Goal: Task Accomplishment & Management: Complete application form

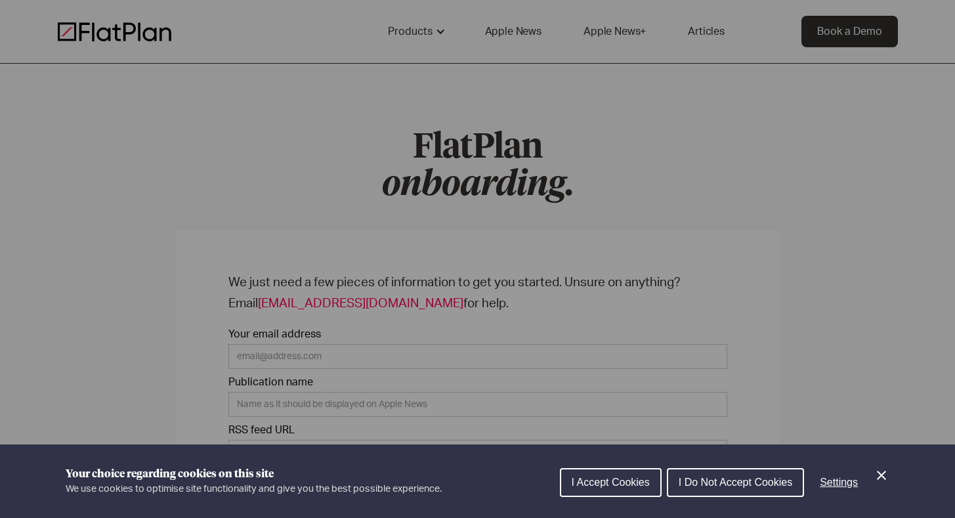
click at [335, 82] on div "Cookie preferences" at bounding box center [477, 259] width 955 height 518
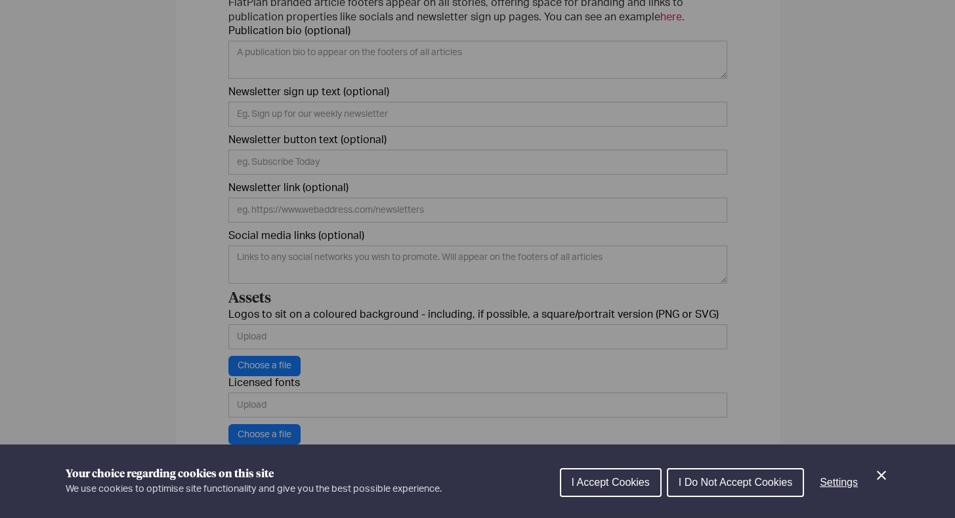
scroll to position [494, 0]
click at [877, 475] on icon "Close Cookie Control" at bounding box center [882, 476] width 16 height 16
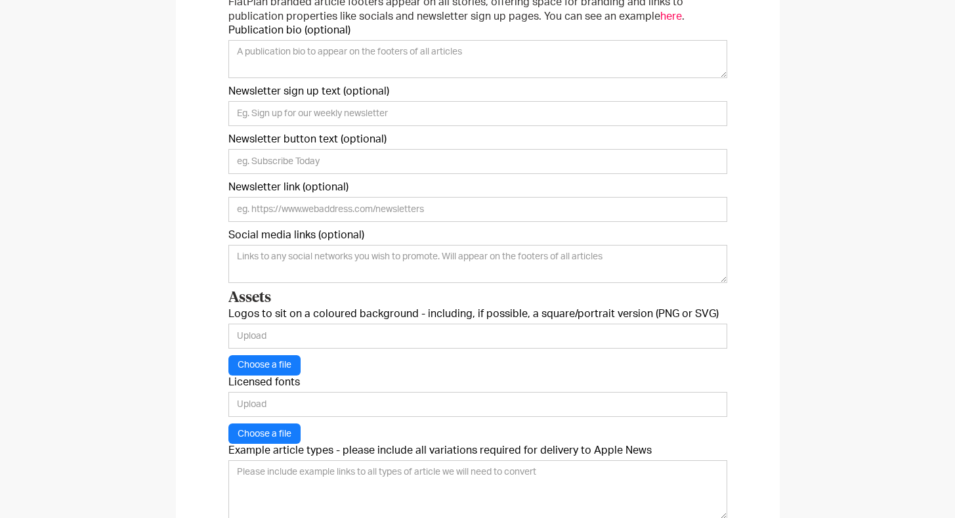
click at [892, 330] on div "We just need a few pieces of information to get you started. Unsure on anything…" at bounding box center [477, 172] width 955 height 924
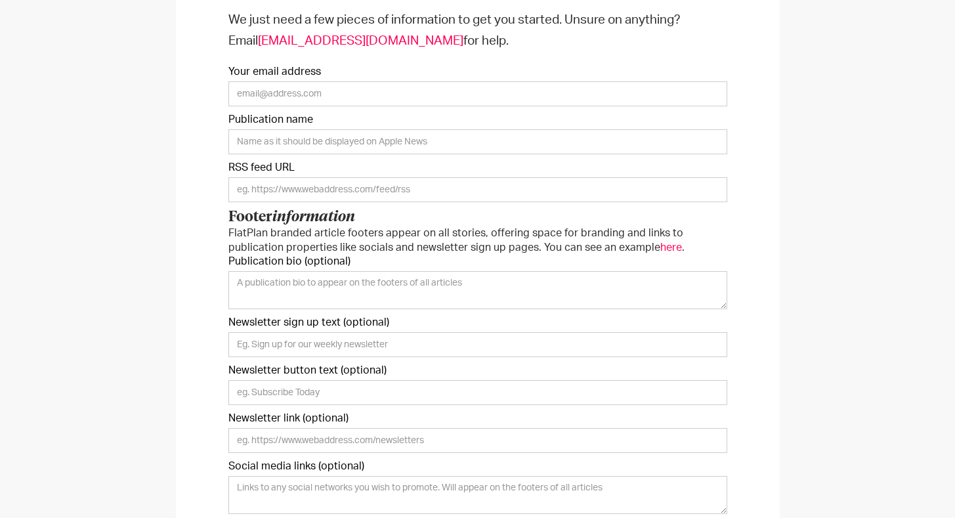
scroll to position [262, 0]
click at [618, 249] on p "FlatPlan branded article footers appear on all stories, offering space for bran…" at bounding box center [478, 241] width 499 height 29
click at [661, 248] on span "here" at bounding box center [672, 248] width 22 height 11
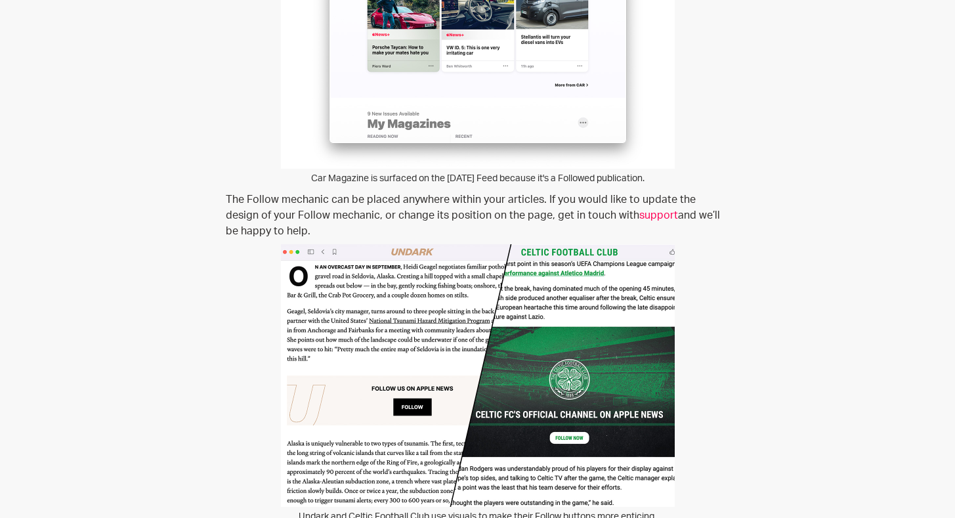
scroll to position [829, 0]
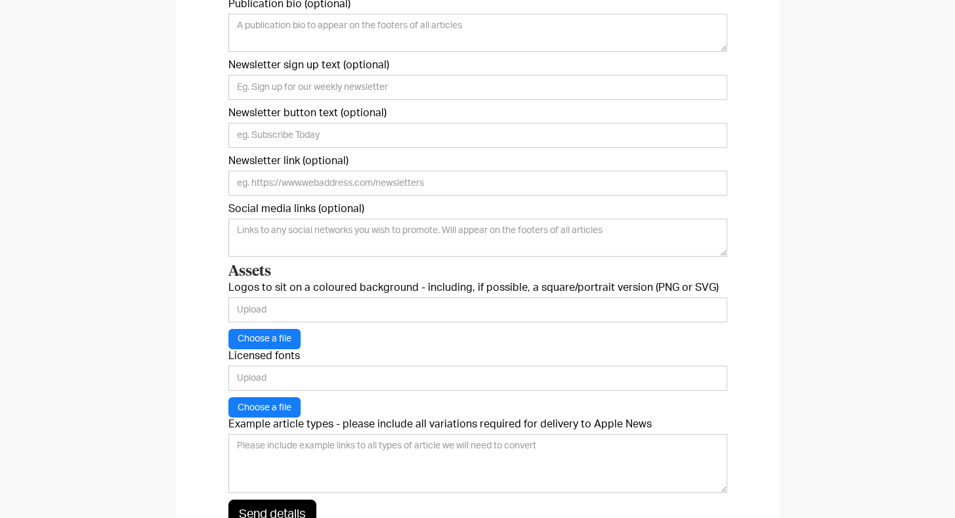
scroll to position [532, 0]
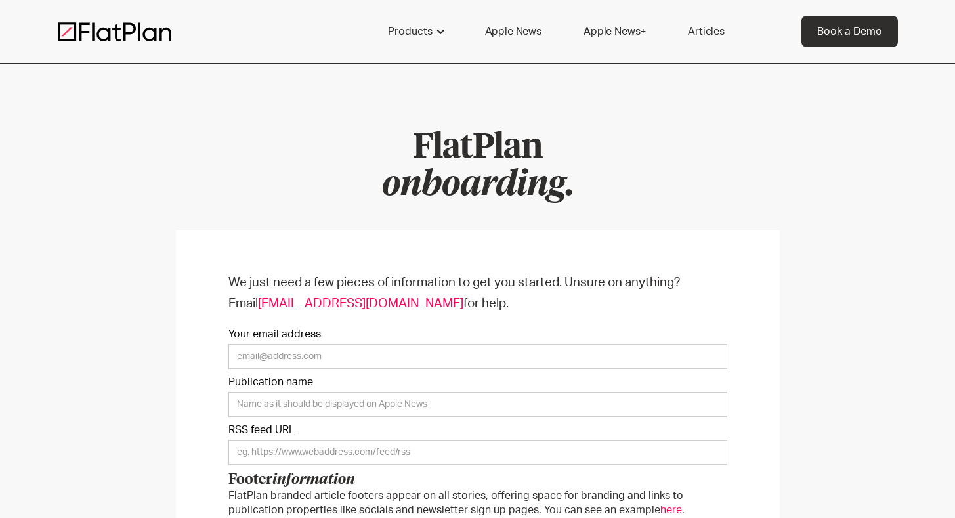
scroll to position [532, 0]
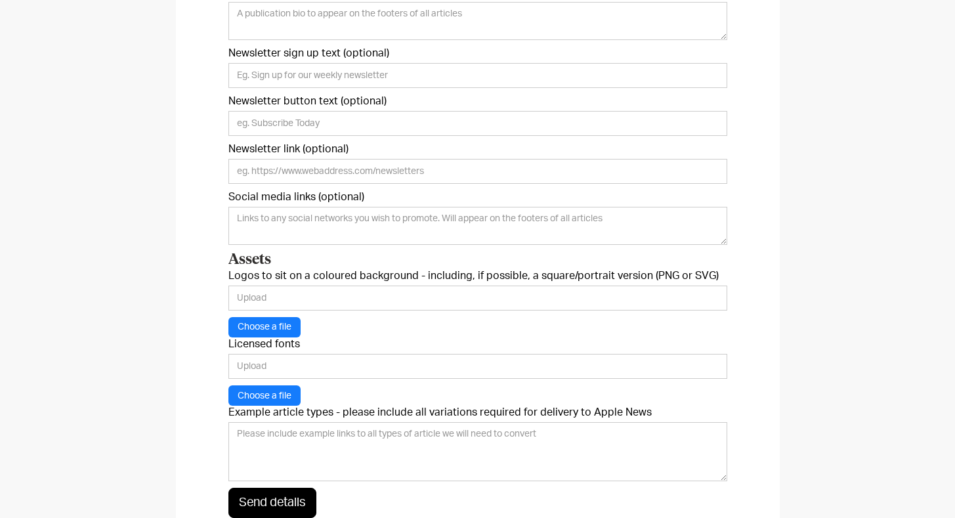
click at [774, 251] on div "We just need a few pieces of information to get you started. Unsure on anything…" at bounding box center [478, 134] width 604 height 871
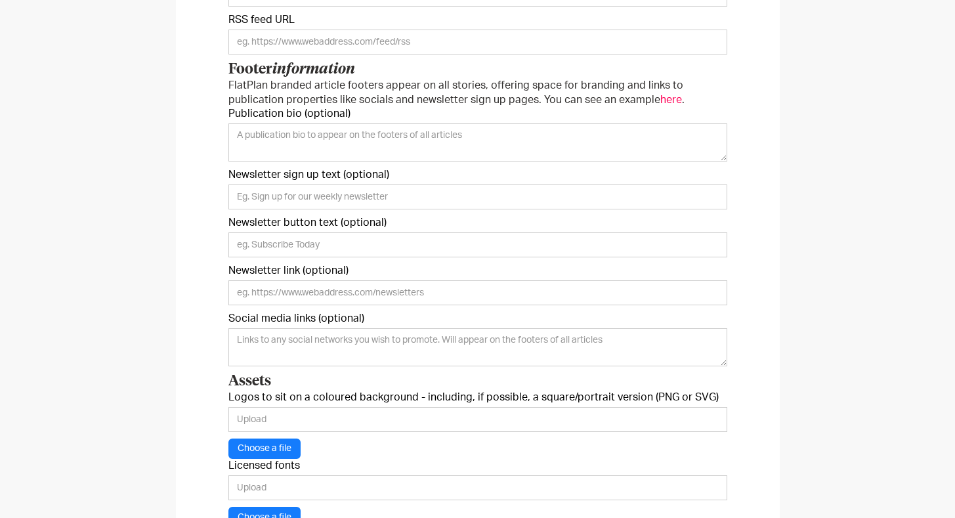
scroll to position [415, 0]
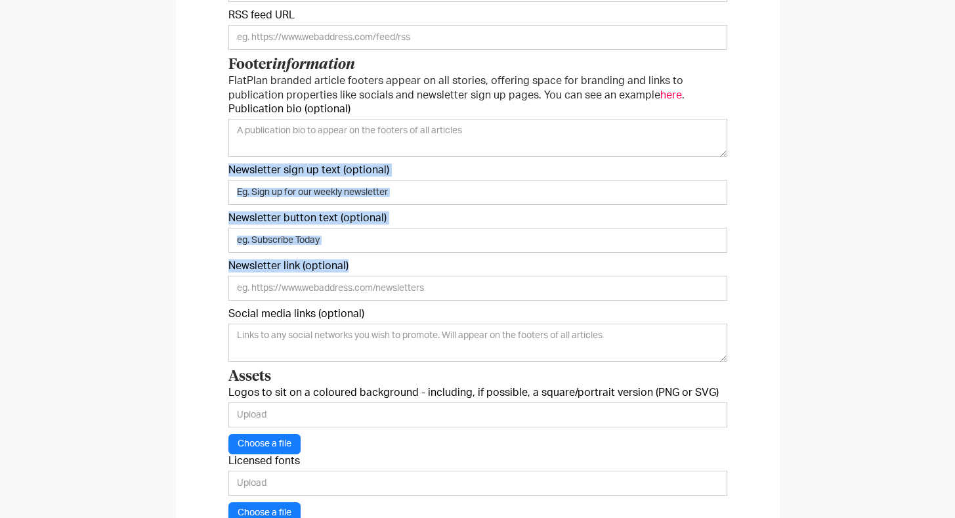
drag, startPoint x: 370, startPoint y: 263, endPoint x: 220, endPoint y: 158, distance: 182.9
click at [220, 158] on div "We just need a few pieces of information to get you started. Unsure on anything…" at bounding box center [478, 250] width 604 height 871
copy form "Newsletter sign up text (optional) Newsletter button text (optional) Newsletter…"
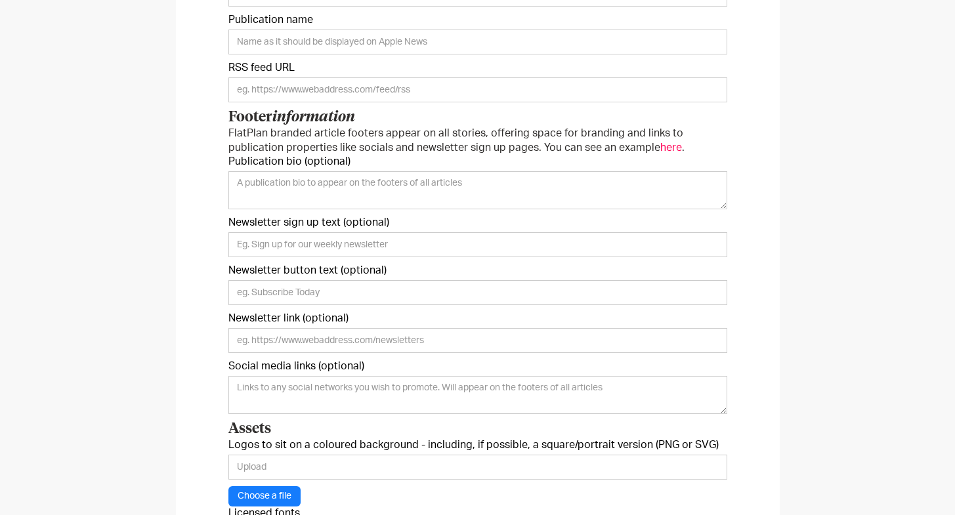
scroll to position [370, 0]
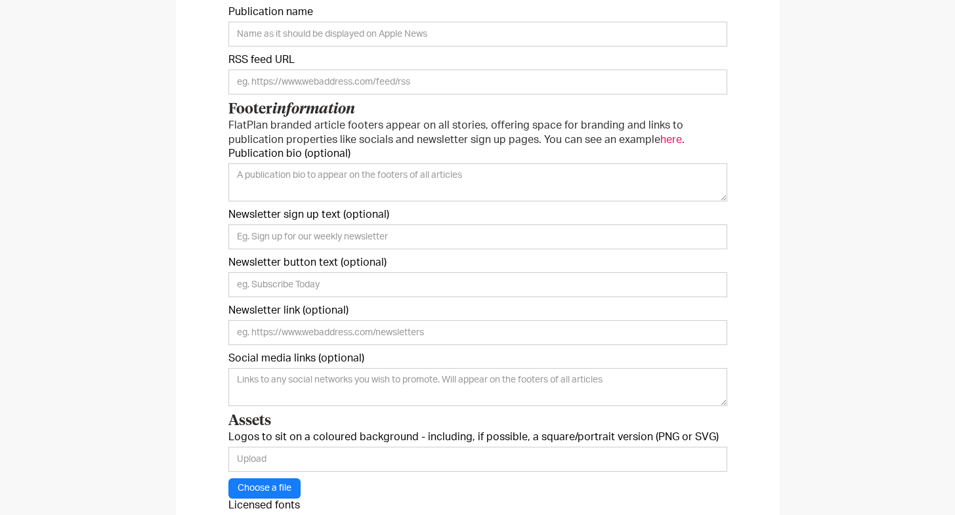
click at [894, 237] on div "We just need a few pieces of information to get you started. Unsure on anything…" at bounding box center [477, 296] width 955 height 924
click at [842, 288] on div "We just need a few pieces of information to get you started. Unsure on anything…" at bounding box center [477, 296] width 955 height 924
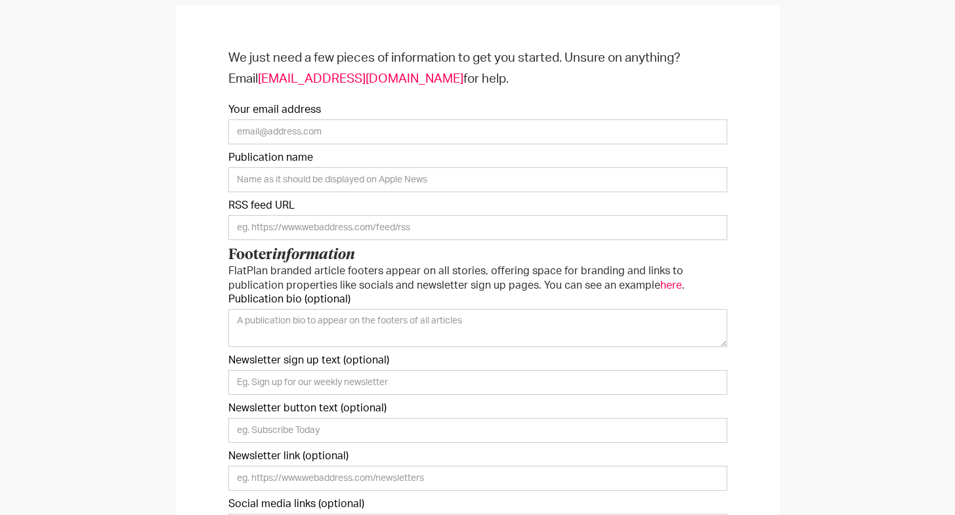
scroll to position [213, 0]
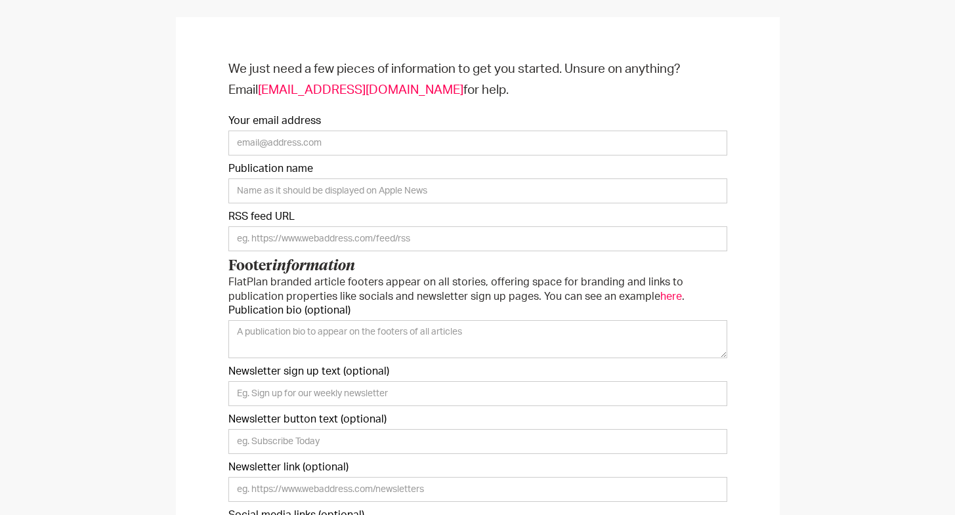
click at [730, 331] on div "We just need a few pieces of information to get you started. Unsure on anything…" at bounding box center [478, 452] width 604 height 871
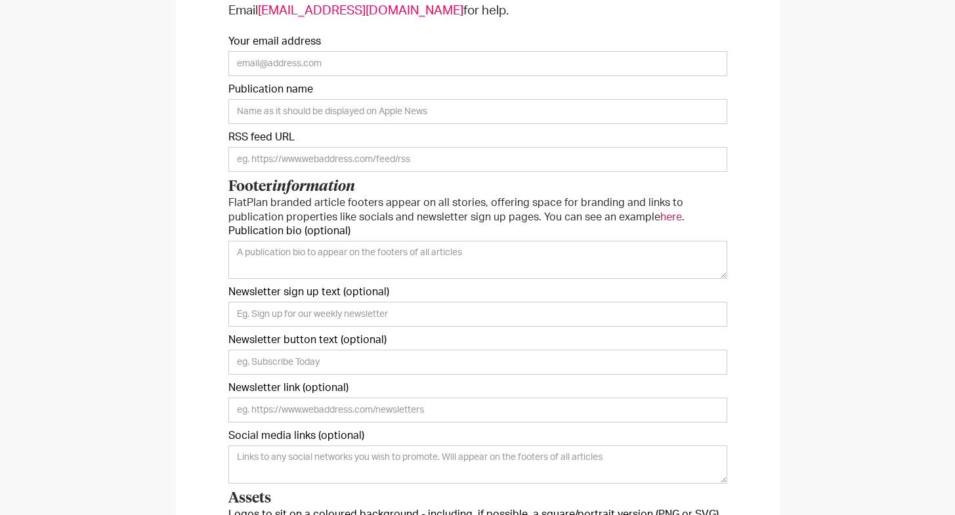
scroll to position [298, 0]
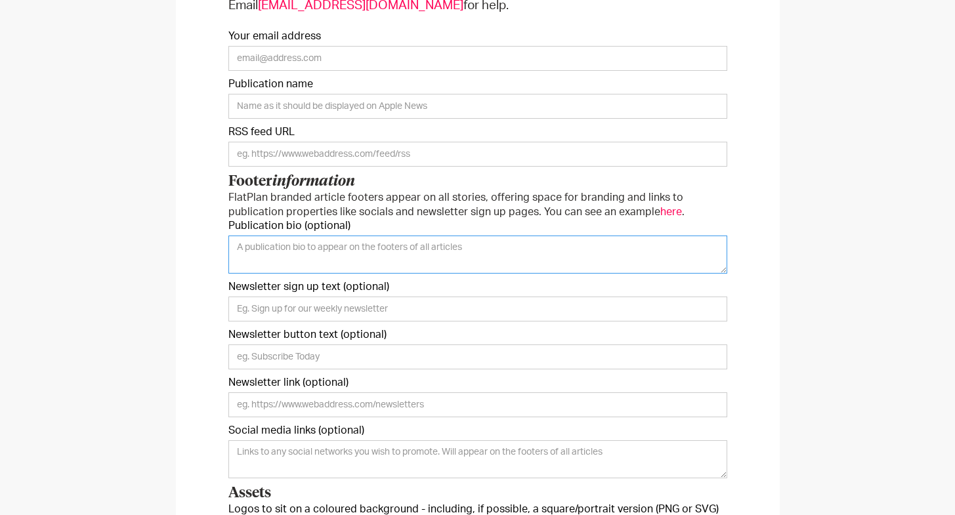
click at [567, 244] on textarea "Publication bio (optional)" at bounding box center [478, 255] width 499 height 38
click at [661, 215] on span "here" at bounding box center [672, 212] width 22 height 11
click at [490, 248] on textarea "Publication bio (optional)" at bounding box center [478, 255] width 499 height 38
paste textarea "FORTUNE is a global media organization dedicated to helping its readers, viewer…"
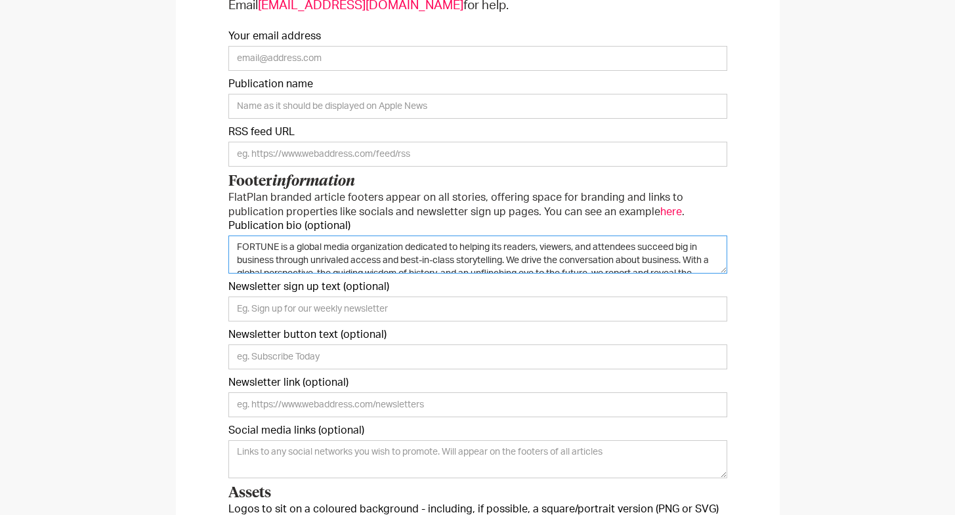
scroll to position [49, 0]
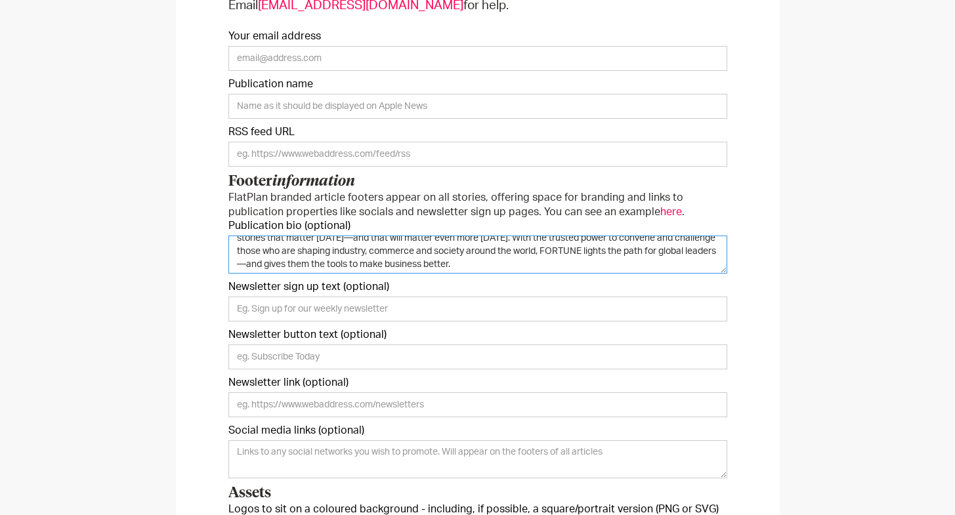
type textarea "FORTUNE is a global media organization dedicated to helping its readers, viewer…"
click at [785, 318] on div "We just need a few pieces of information to get you started. Unsure on anything…" at bounding box center [477, 368] width 955 height 924
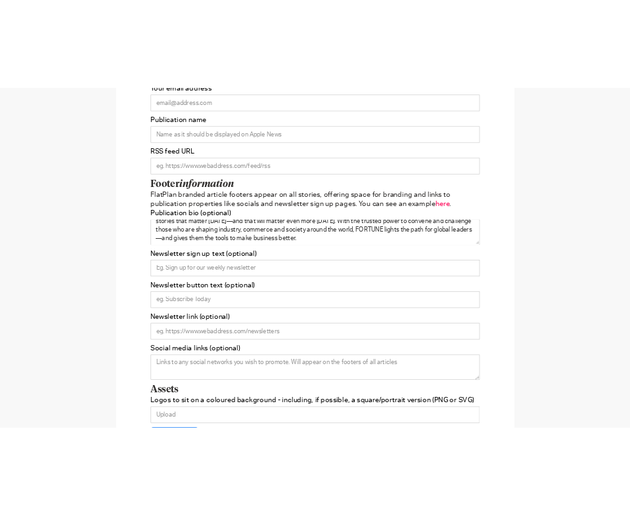
scroll to position [334, 0]
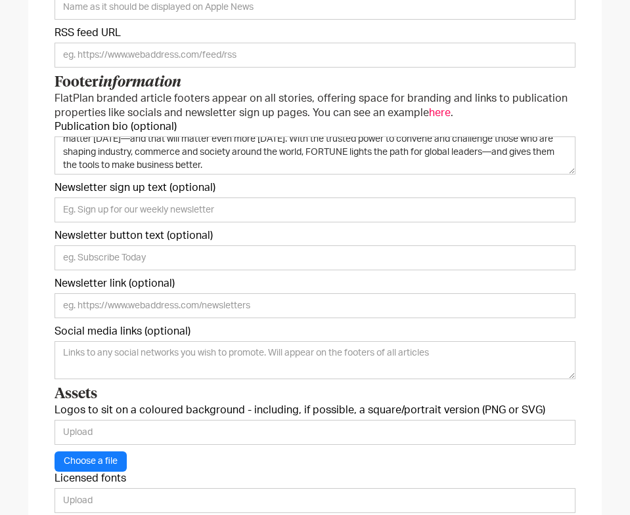
click at [592, 116] on div "We just need a few pieces of information to get you started. Unsure on anything…" at bounding box center [314, 268] width 573 height 871
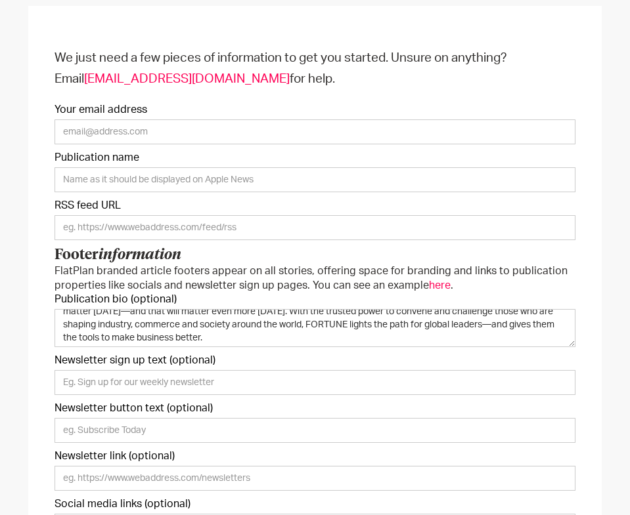
scroll to position [165, 0]
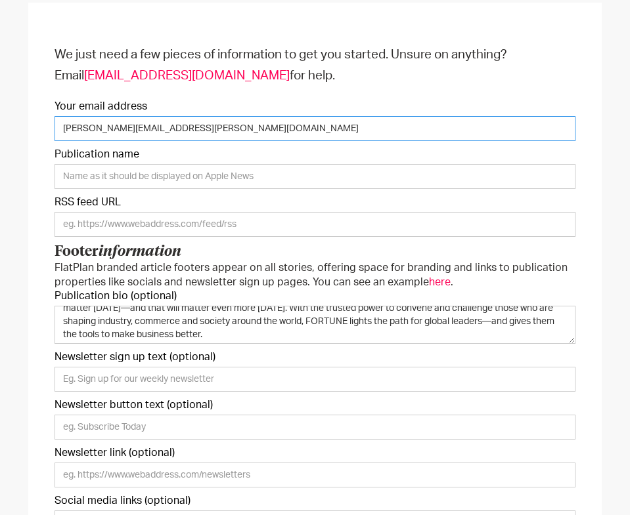
type input "[PERSON_NAME][EMAIL_ADDRESS][PERSON_NAME][DOMAIN_NAME]"
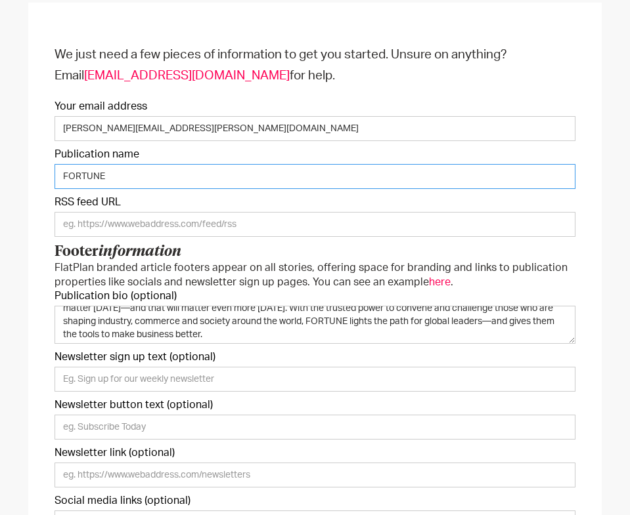
type input "FORTUNE"
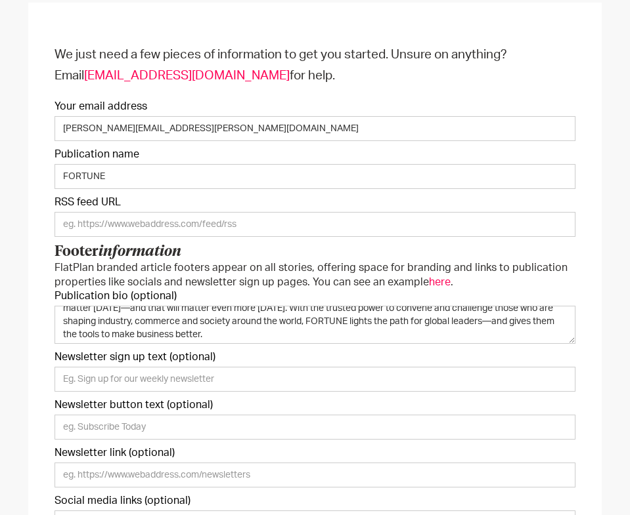
click at [594, 264] on div "We just need a few pieces of information to get you started. Unsure on anything…" at bounding box center [314, 438] width 573 height 871
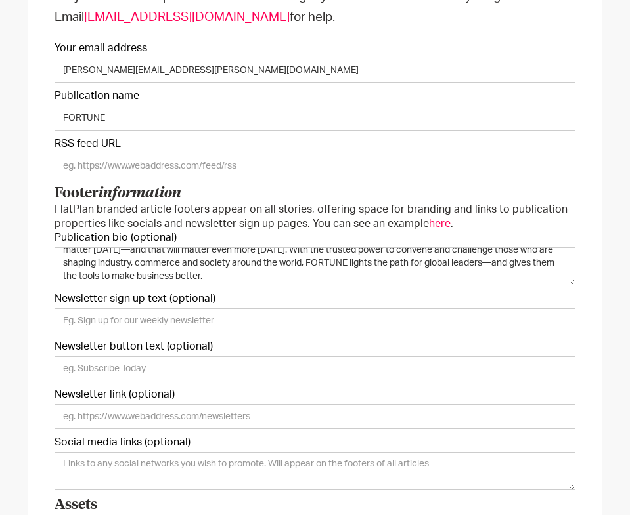
scroll to position [242, 0]
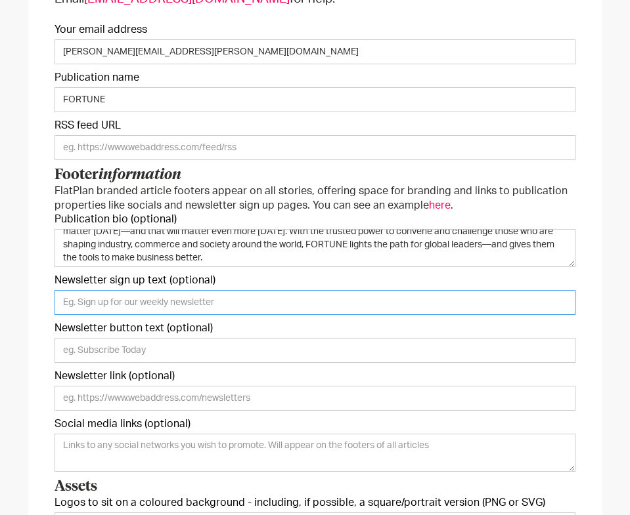
click at [154, 303] on input "Newsletter sign up text (optional)" at bounding box center [315, 302] width 521 height 25
paste input "Every [DATE], get the headlines driving the week’s most important business news…"
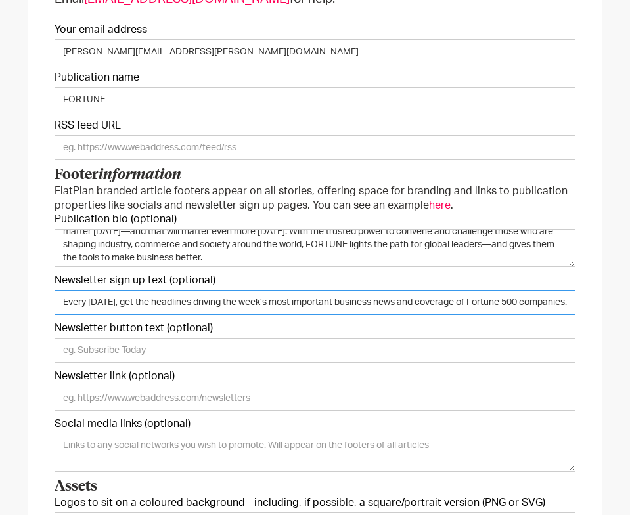
type input "Every [DATE], get the headlines driving the week’s most important business news…"
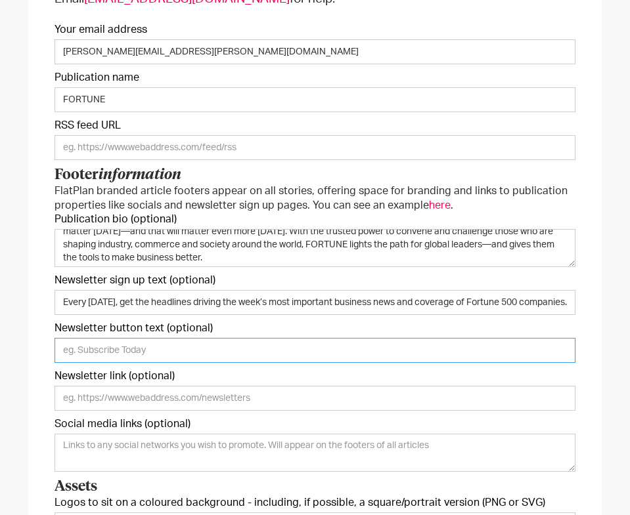
click at [97, 345] on input "Newsletter button text (optional)" at bounding box center [315, 350] width 521 height 25
type input "Sign up now"
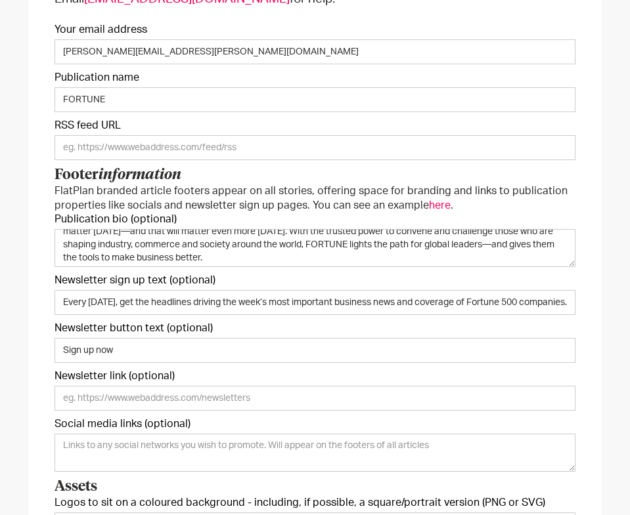
click at [371, 384] on form "We just need a few pieces of information to get you started. Unsure on anything…" at bounding box center [315, 356] width 521 height 777
click at [347, 403] on input "Newsletter link (optional)" at bounding box center [315, 398] width 521 height 25
paste input "[URL][DOMAIN_NAME]"
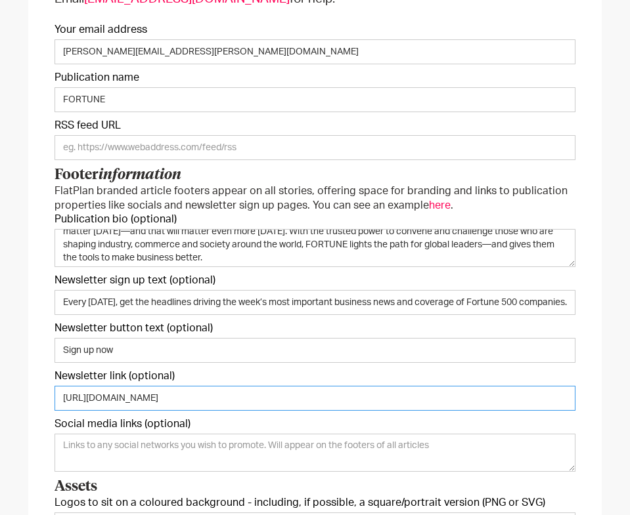
type input "[URL][DOMAIN_NAME]"
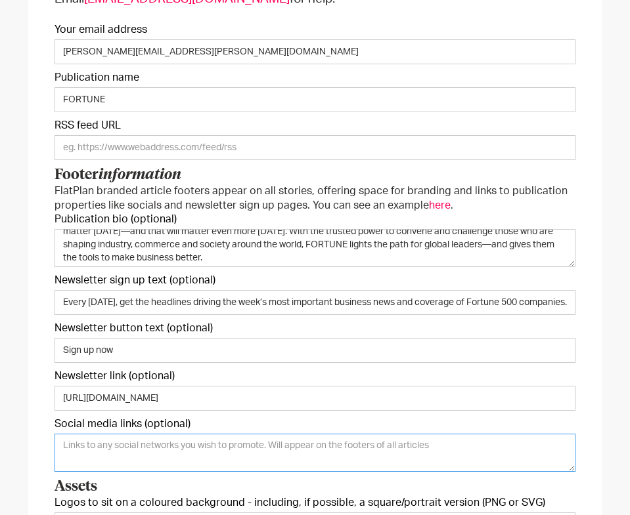
click at [188, 440] on textarea "Social media links (optional)" at bounding box center [315, 453] width 521 height 38
paste textarea "[URL][DOMAIN_NAME] [URL][DOMAIN_NAME] [URL][DOMAIN_NAME] [URL][DOMAIN_NAME]"
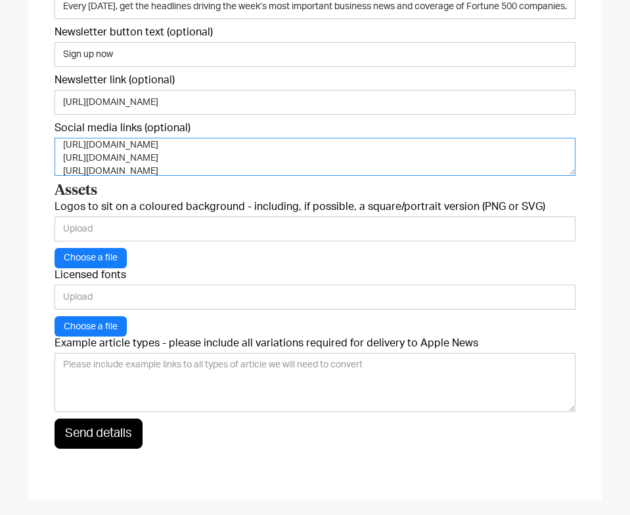
scroll to position [540, 0]
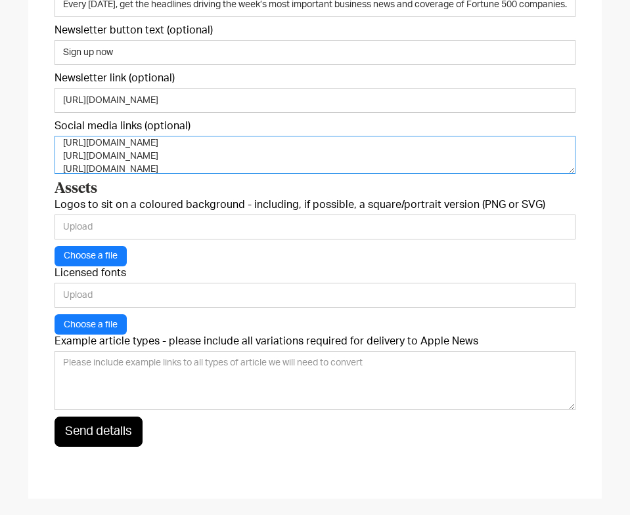
type textarea "[URL][DOMAIN_NAME] [URL][DOMAIN_NAME] [URL][DOMAIN_NAME] [URL][DOMAIN_NAME]"
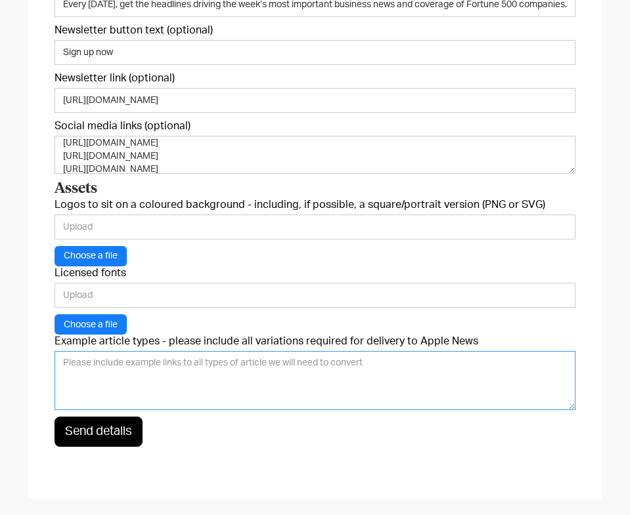
click at [370, 372] on textarea "Example article types - please include all variations required for delivery to …" at bounding box center [315, 380] width 521 height 59
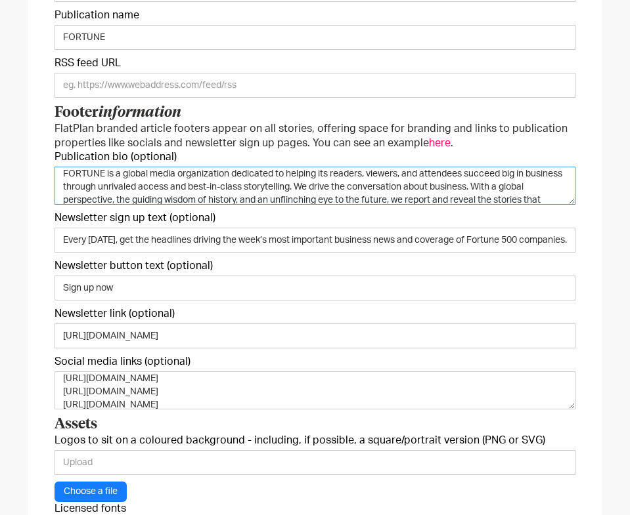
scroll to position [0, 0]
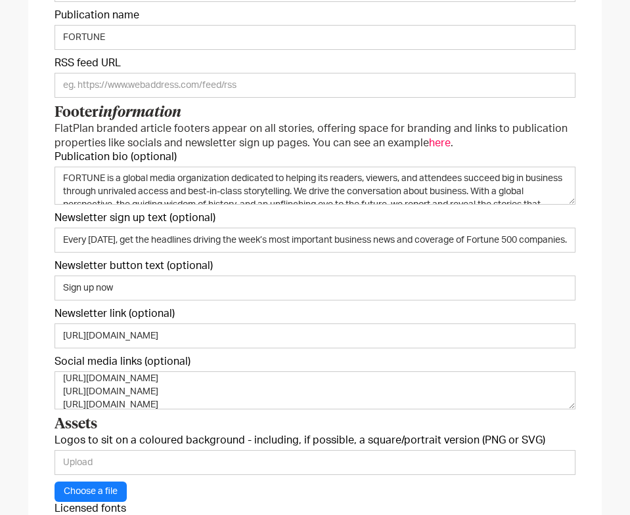
click at [617, 166] on div "We just need a few pieces of information to get you started. Unsure on anything…" at bounding box center [315, 299] width 630 height 924
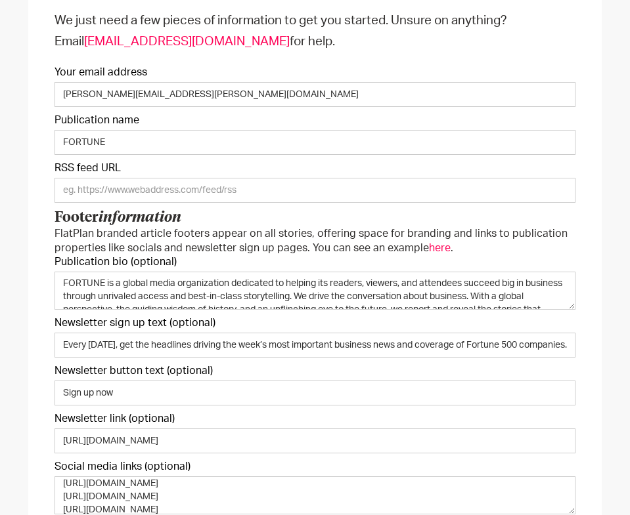
scroll to position [184, 0]
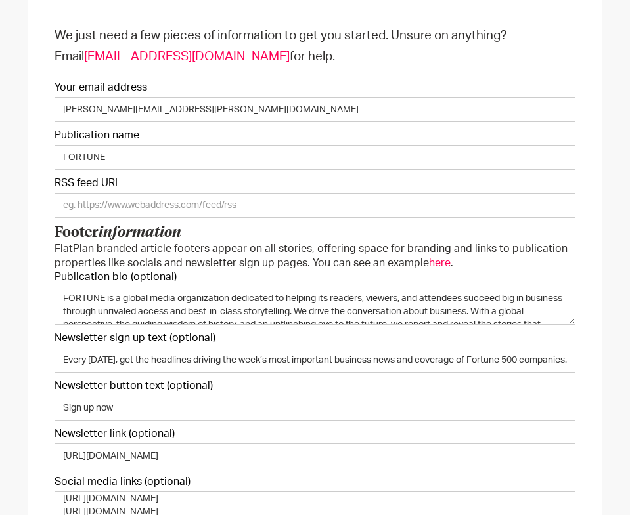
click at [620, 185] on div "We just need a few pieces of information to get you started. Unsure on anything…" at bounding box center [315, 419] width 630 height 924
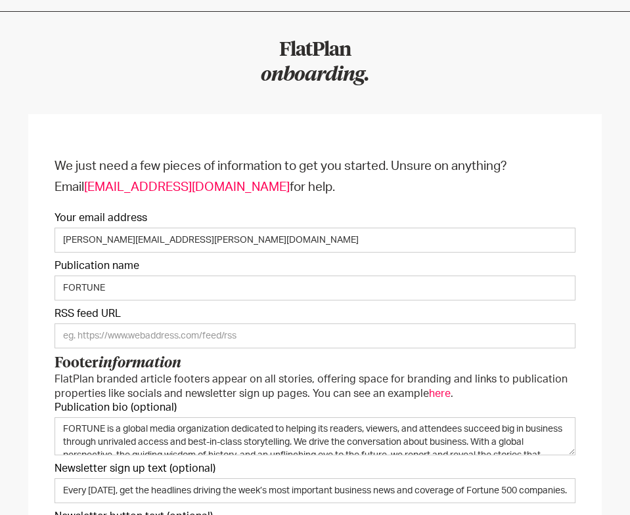
scroll to position [25, 0]
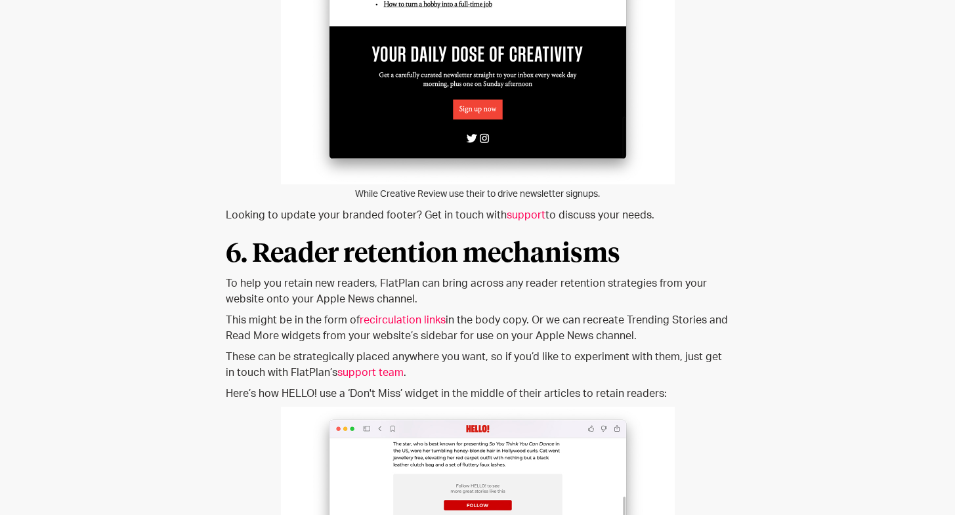
scroll to position [5295, 0]
